Goal: Find specific page/section: Find specific page/section

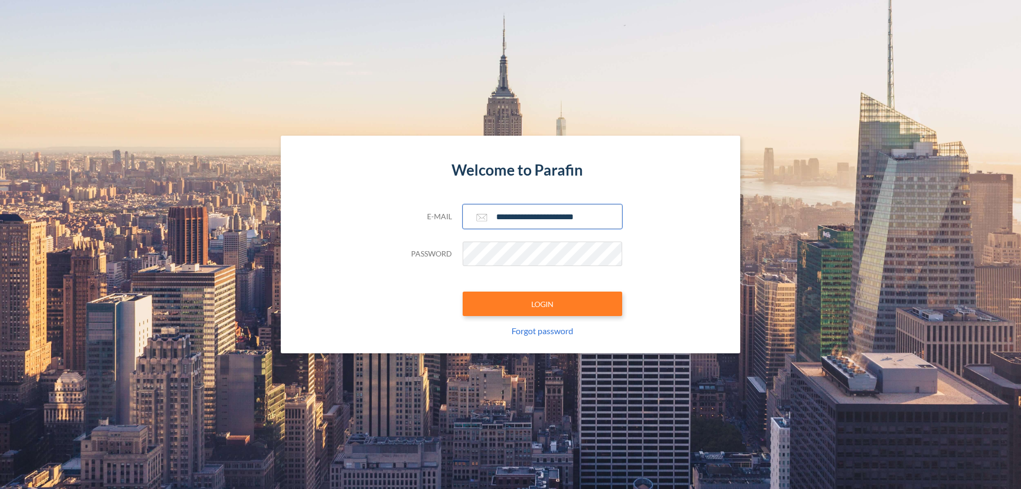
type input "**********"
click at [543, 304] on button "LOGIN" at bounding box center [543, 304] width 160 height 24
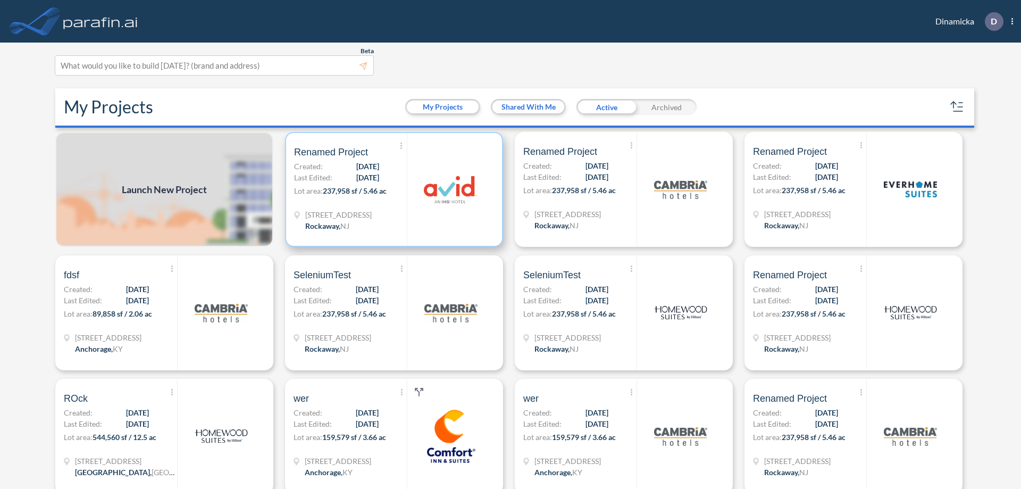
scroll to position [3, 0]
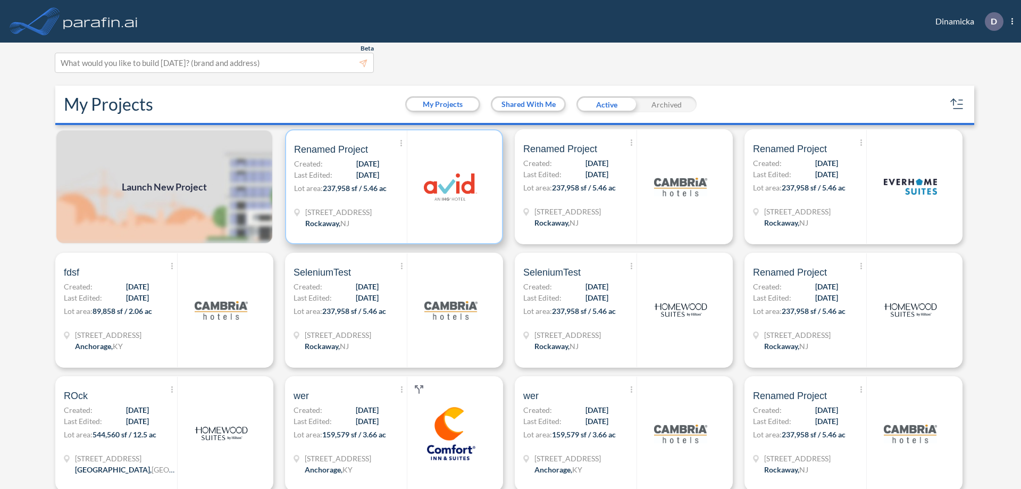
click at [392, 187] on p "Lot area: 237,958 sf / 5.46 ac" at bounding box center [350, 189] width 113 height 15
